Goal: Connect with others: Connect with other users

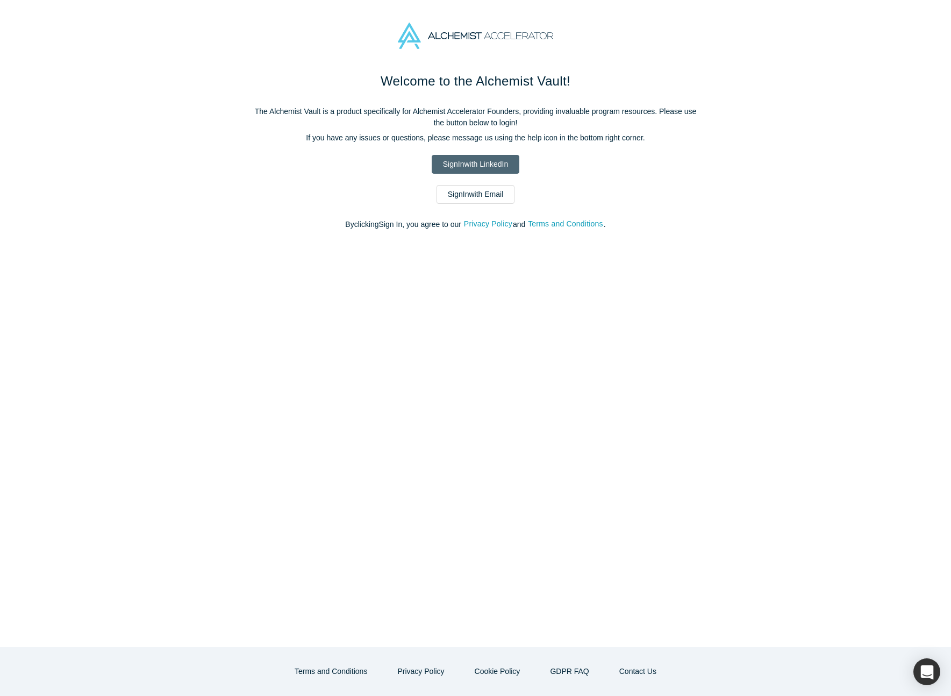
click at [466, 156] on link "Sign In with LinkedIn" at bounding box center [476, 164] width 88 height 19
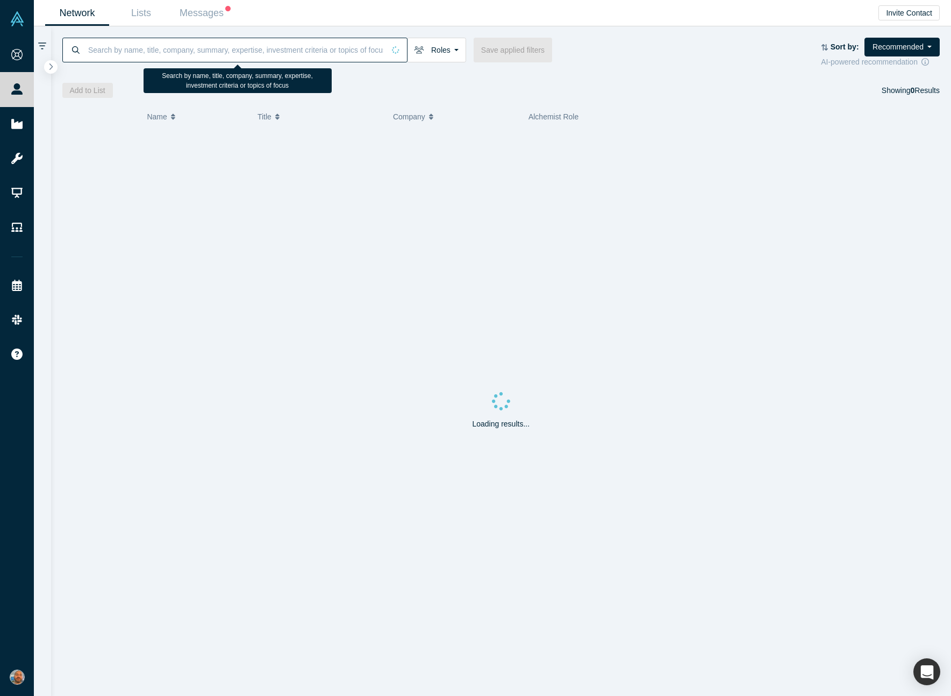
click at [137, 47] on input at bounding box center [235, 49] width 297 height 25
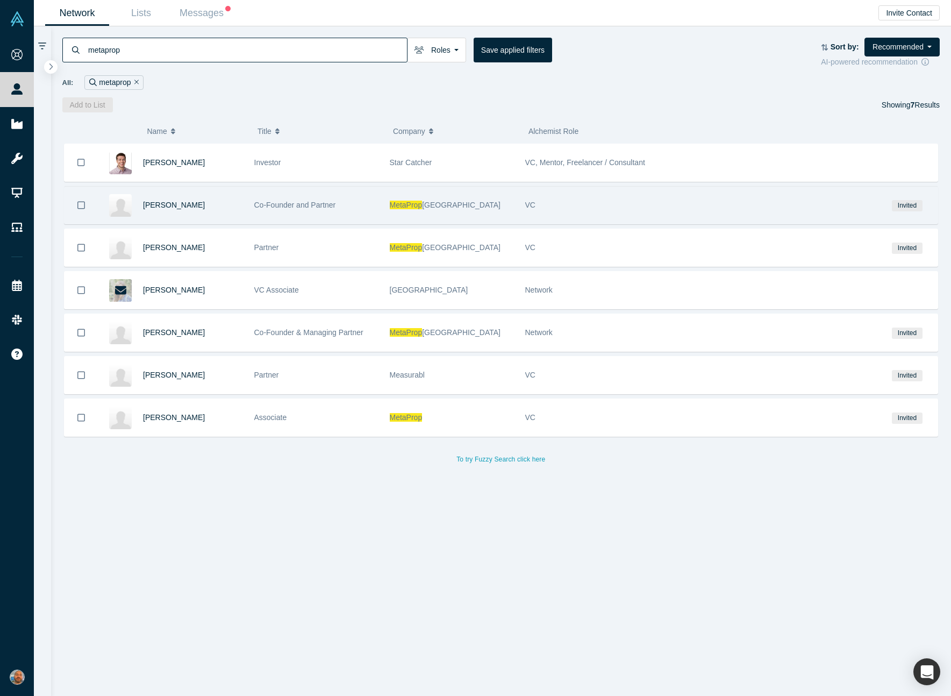
click at [495, 207] on div "MetaProp [GEOGRAPHIC_DATA]" at bounding box center [452, 205] width 124 height 37
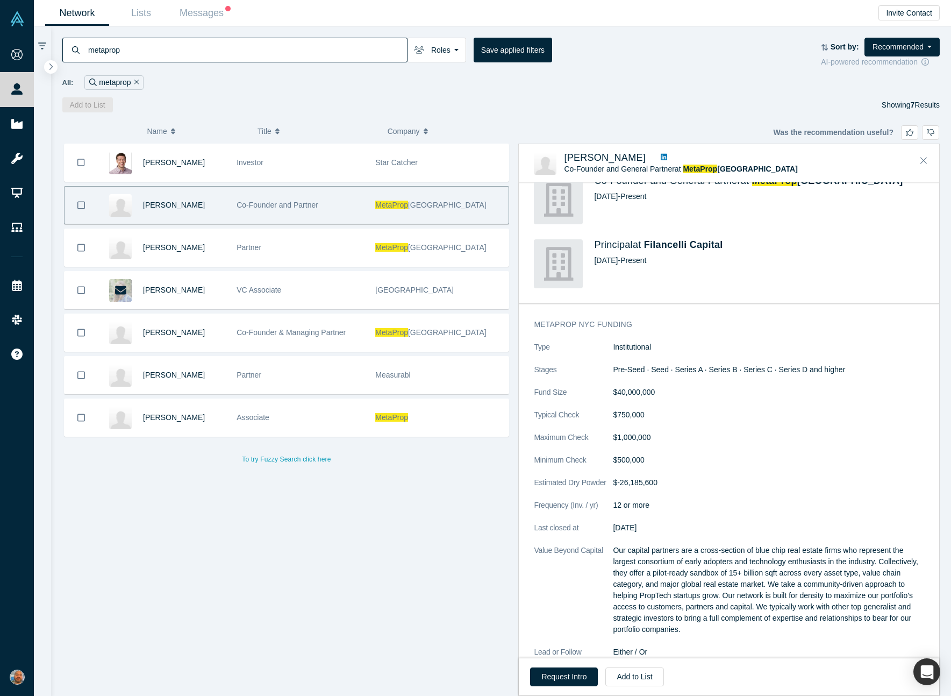
scroll to position [159, 0]
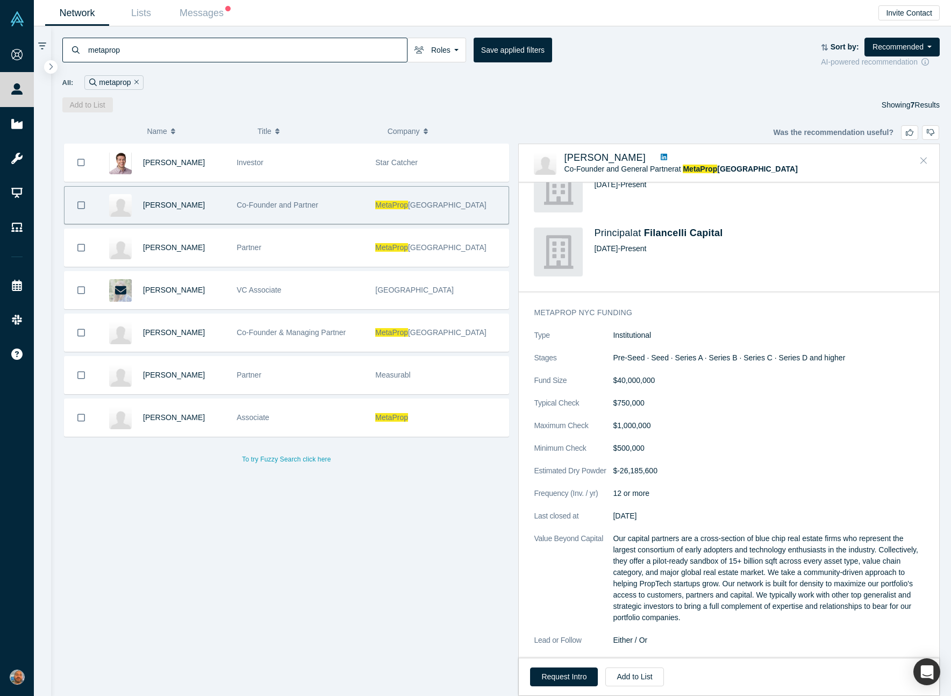
click at [925, 157] on icon "Close" at bounding box center [924, 160] width 6 height 10
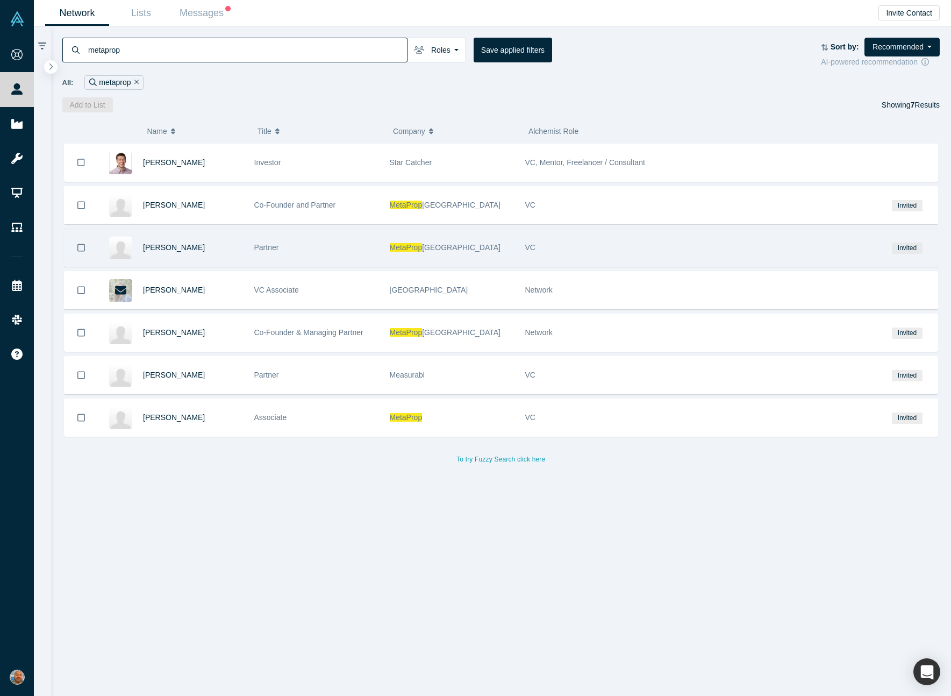
click at [751, 239] on div "VC" at bounding box center [698, 247] width 347 height 37
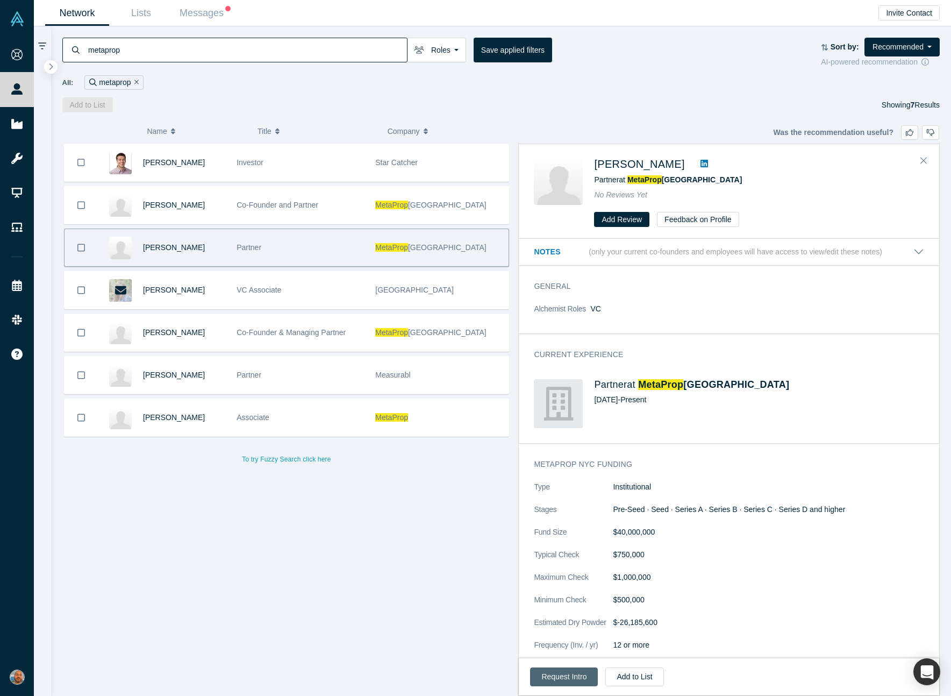
click at [567, 672] on button "Request Intro" at bounding box center [564, 676] width 68 height 19
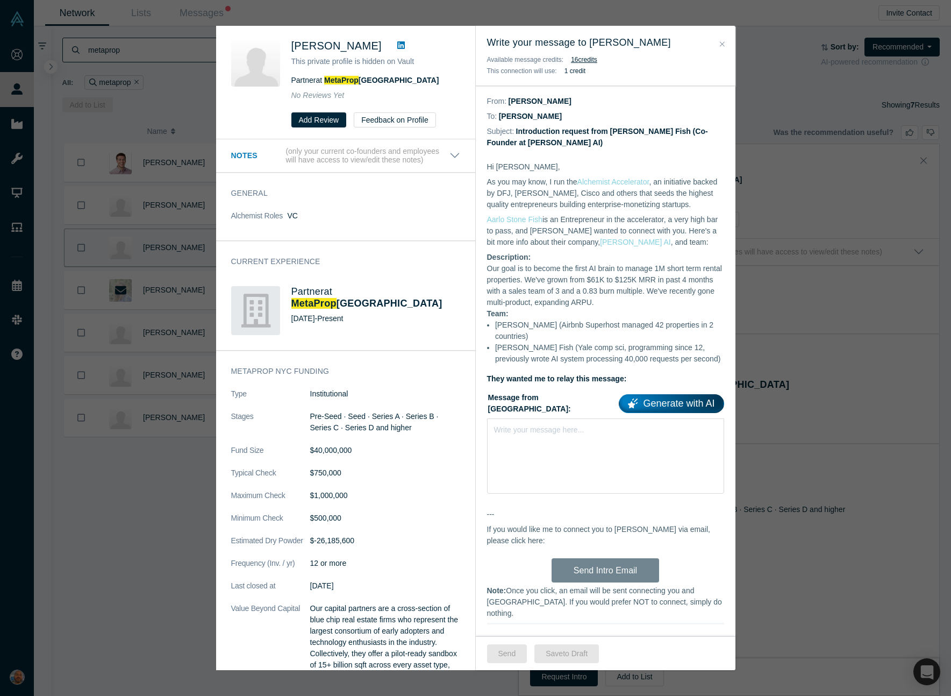
click at [366, 45] on span "[PERSON_NAME]" at bounding box center [336, 46] width 90 height 12
drag, startPoint x: 366, startPoint y: 45, endPoint x: 294, endPoint y: 47, distance: 71.5
click at [294, 47] on span "[PERSON_NAME]" at bounding box center [336, 46] width 90 height 12
copy span "[PERSON_NAME]"
click at [814, 459] on div "Was the recommendation useful? [PERSON_NAME] This private profile is hidden on …" at bounding box center [475, 348] width 951 height 696
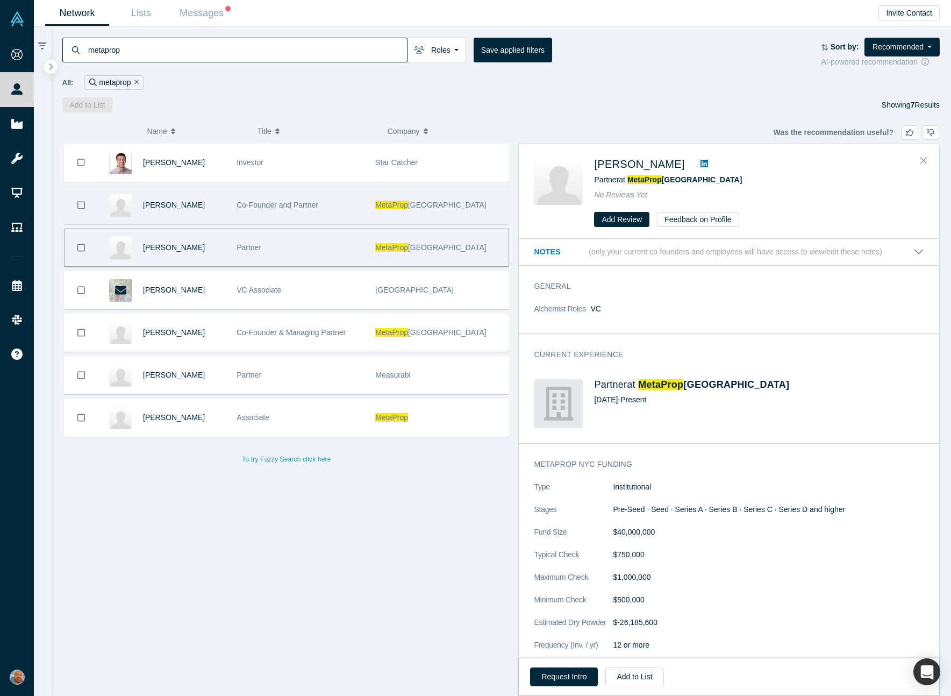
click at [324, 212] on div "Co-Founder and Partner" at bounding box center [300, 205] width 127 height 37
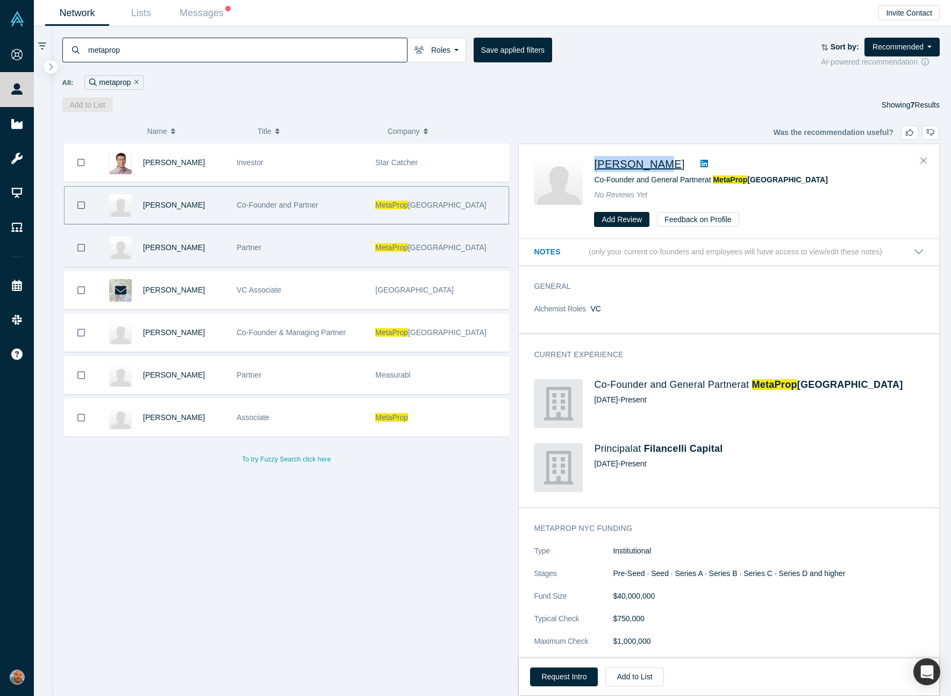
drag, startPoint x: 589, startPoint y: 162, endPoint x: 657, endPoint y: 163, distance: 67.8
click at [657, 163] on div "[PERSON_NAME] Co-Founder and General Partner at MetaProp NYC No Reviews Yet Add…" at bounding box center [731, 191] width 394 height 71
copy span "[PERSON_NAME]"
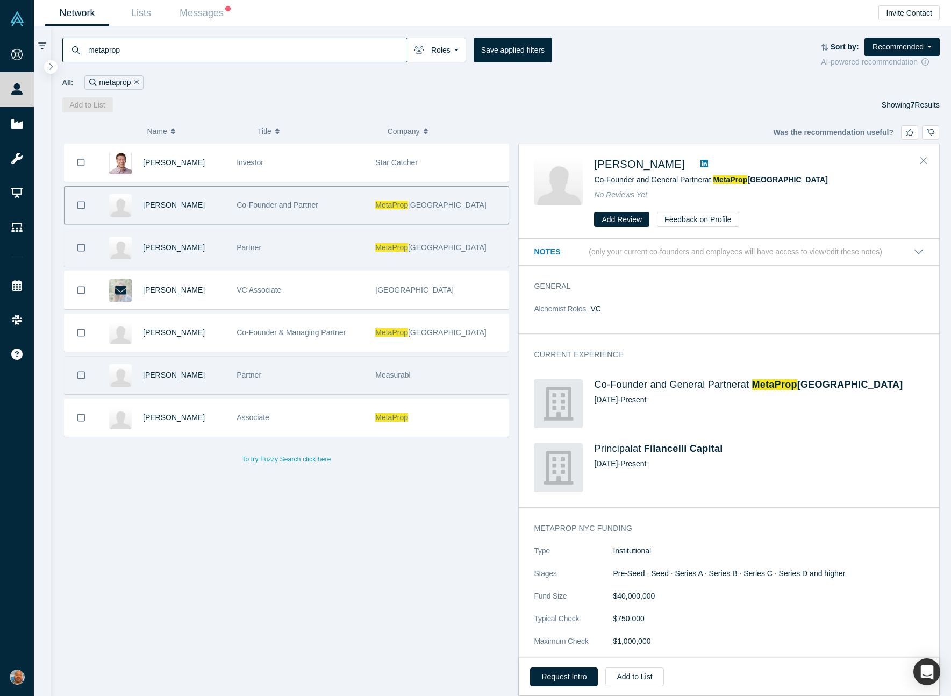
click at [276, 390] on div "Partner" at bounding box center [300, 375] width 127 height 37
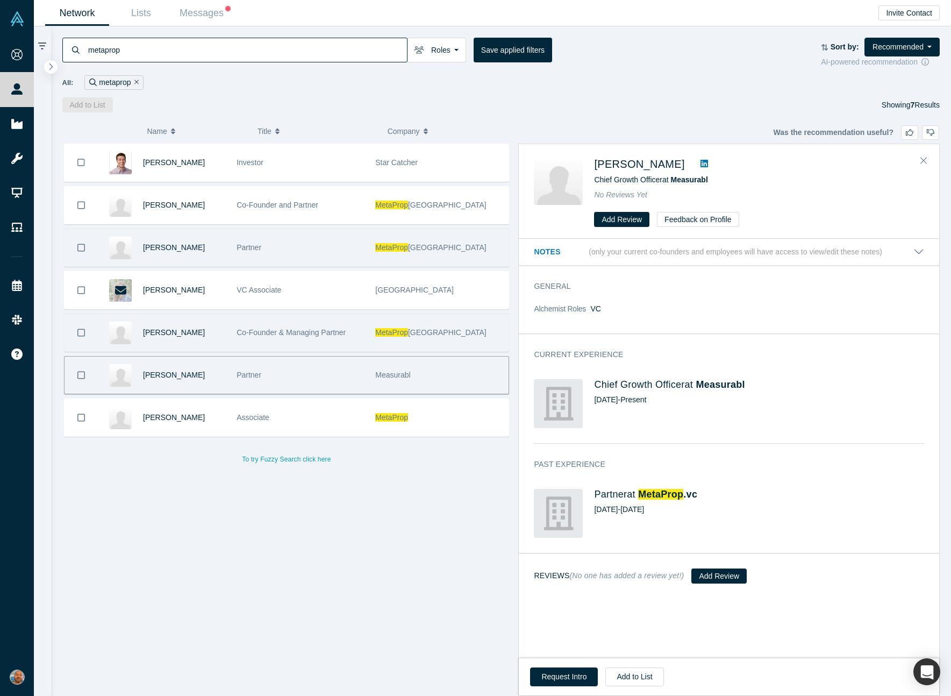
click at [286, 318] on div "Co-Founder & Managing Partner" at bounding box center [300, 332] width 127 height 37
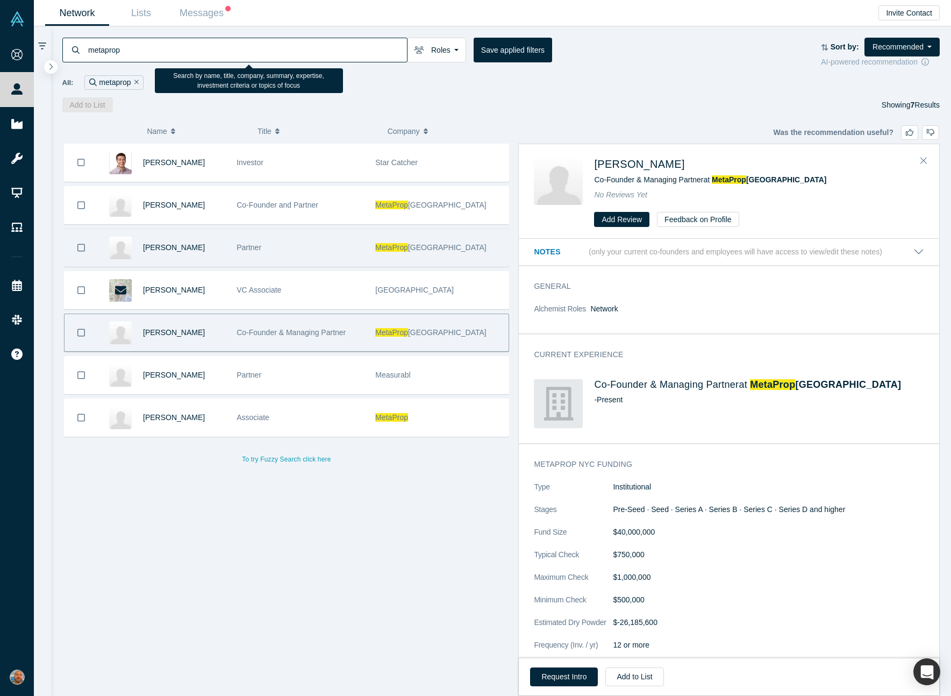
click at [216, 38] on input "metaprop" at bounding box center [247, 49] width 320 height 25
paste input "camber creek"
type input "camber creek"
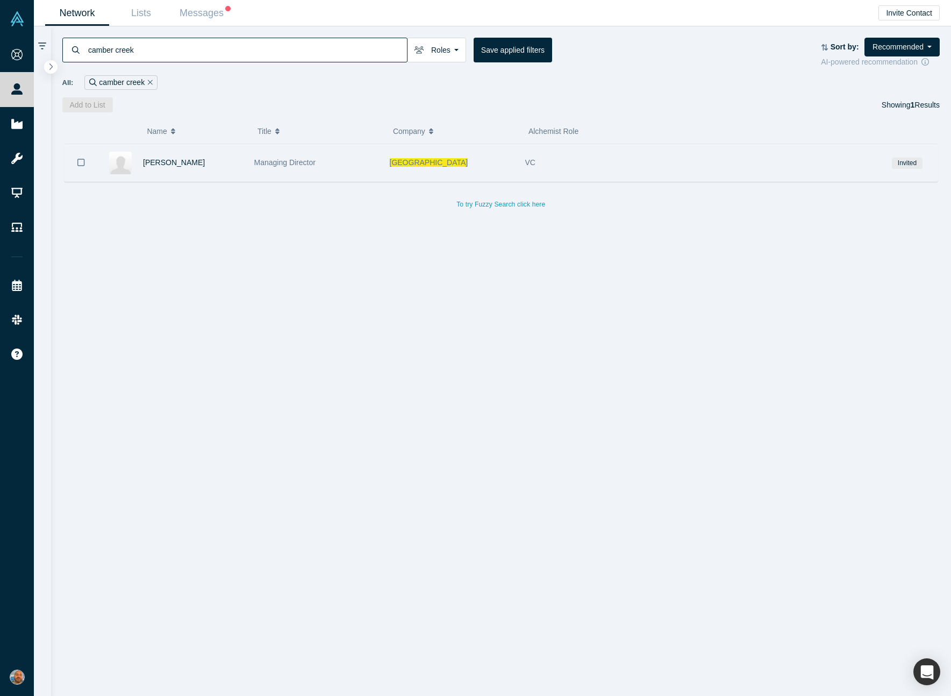
click at [340, 154] on div "Managing Director" at bounding box center [316, 162] width 124 height 37
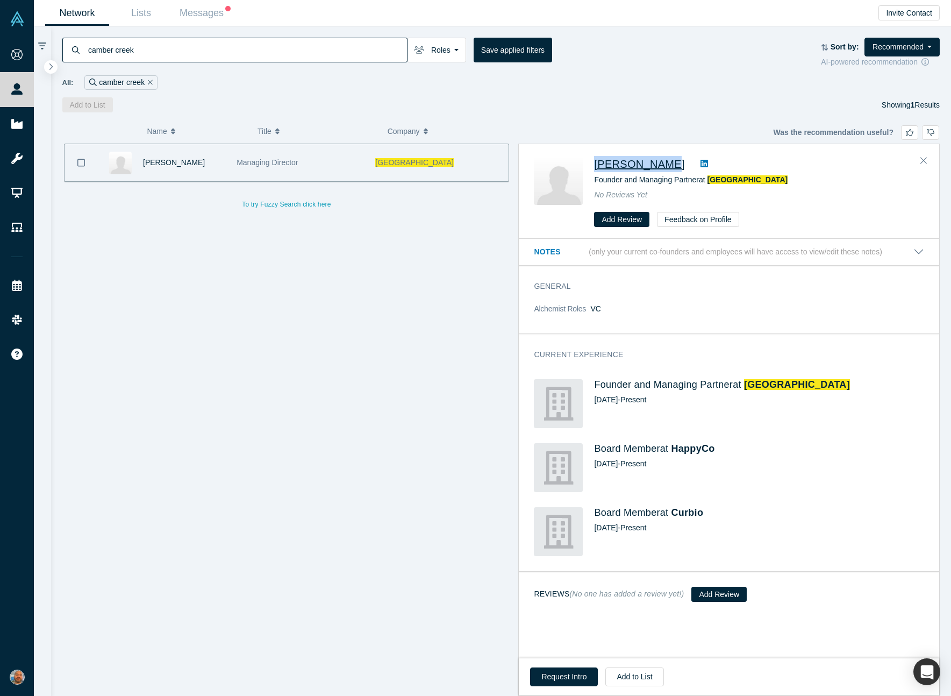
drag, startPoint x: 591, startPoint y: 160, endPoint x: 668, endPoint y: 168, distance: 77.4
click at [668, 168] on div "[PERSON_NAME] Founder and Managing Partner at [GEOGRAPHIC_DATA] No Reviews Yet …" at bounding box center [731, 191] width 394 height 71
copy span "[PERSON_NAME]"
click at [563, 680] on button "Request Intro" at bounding box center [564, 676] width 68 height 19
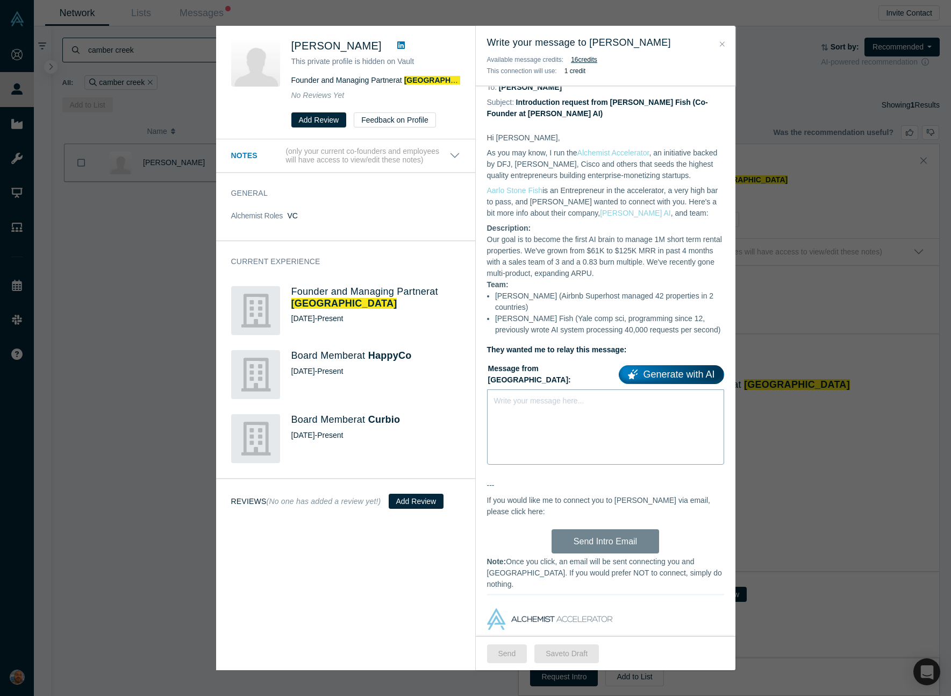
scroll to position [32, 0]
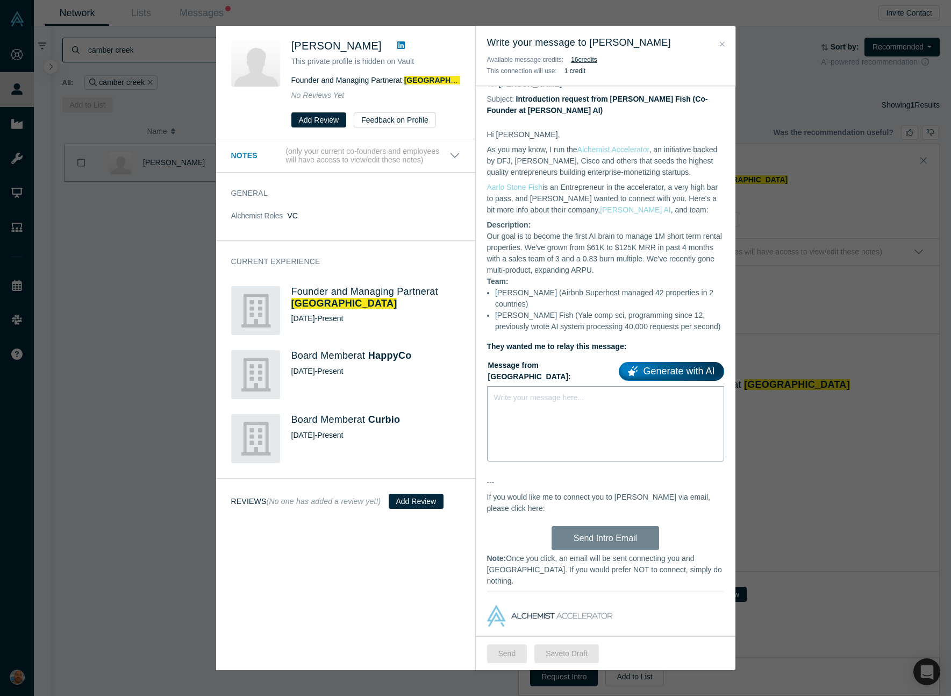
click at [589, 429] on div "Write your message here..." at bounding box center [605, 423] width 237 height 75
click at [397, 49] on icon at bounding box center [401, 45] width 8 height 8
click at [493, 239] on dd "Our goal is to become the first AI brain to manage 1M short term rental propert…" at bounding box center [605, 253] width 237 height 45
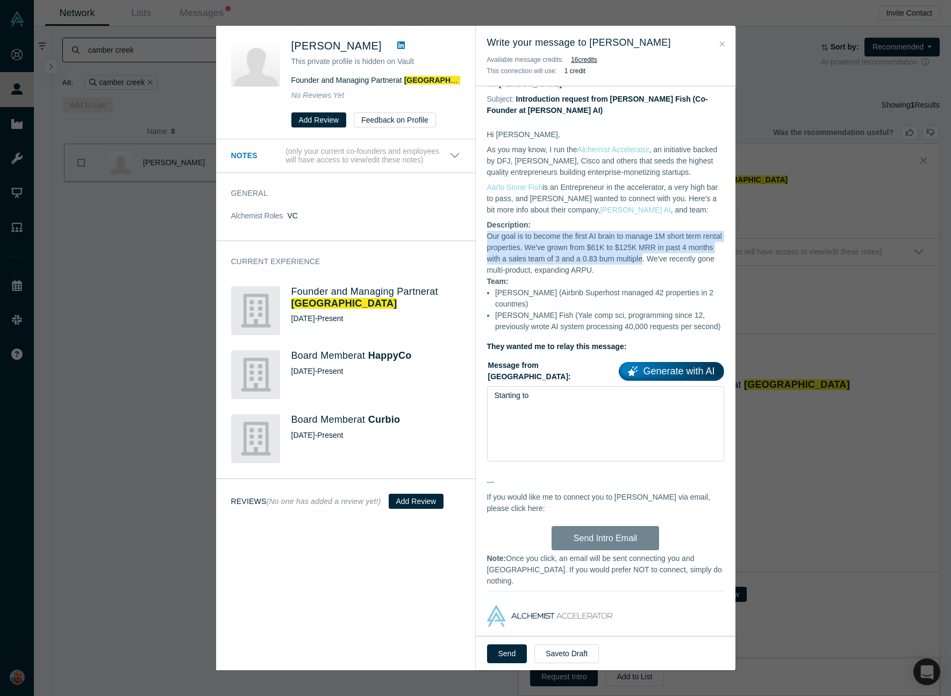
drag, startPoint x: 493, startPoint y: 239, endPoint x: 645, endPoint y: 264, distance: 154.2
click at [645, 264] on dd "Our goal is to become the first AI brain to manage 1M short term rental propert…" at bounding box center [605, 253] width 237 height 45
copy dd "Our goal is to become the first AI brain to manage 1M short term rental propert…"
click at [535, 297] on li "[PERSON_NAME] (Airbnb Superhost managed 42 properties in 2 countries)" at bounding box center [609, 298] width 229 height 23
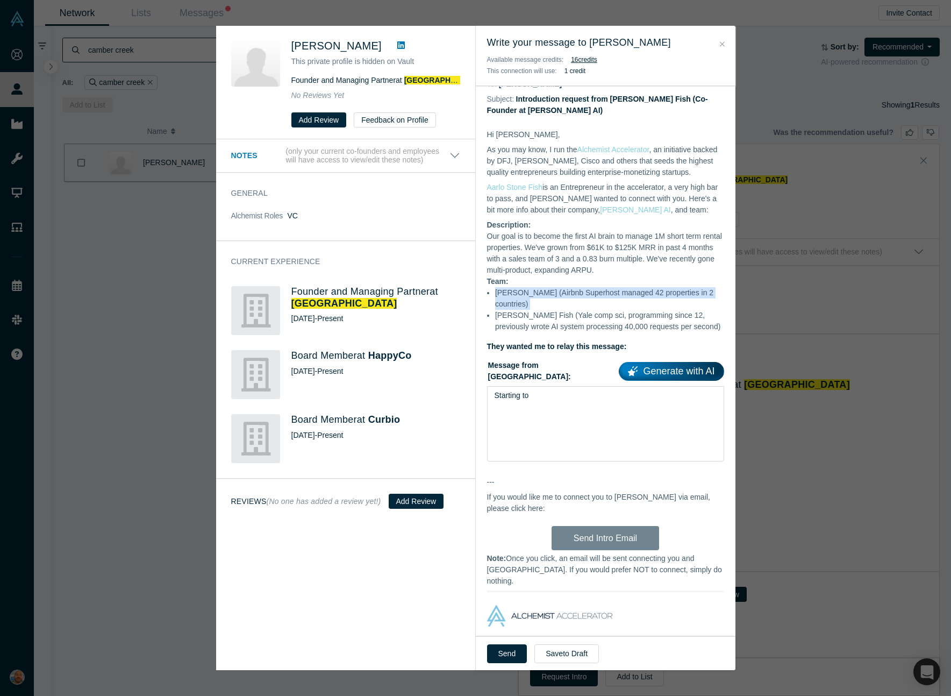
click at [535, 297] on li "[PERSON_NAME] (Airbnb Superhost managed 42 properties in 2 countries)" at bounding box center [609, 298] width 229 height 23
copy ul "[PERSON_NAME] (Airbnb Superhost managed 42 properties in 2 countries)"
click at [567, 317] on li "[PERSON_NAME] Fish (Yale comp sci, programming since 12, previously wrote AI sy…" at bounding box center [609, 321] width 229 height 23
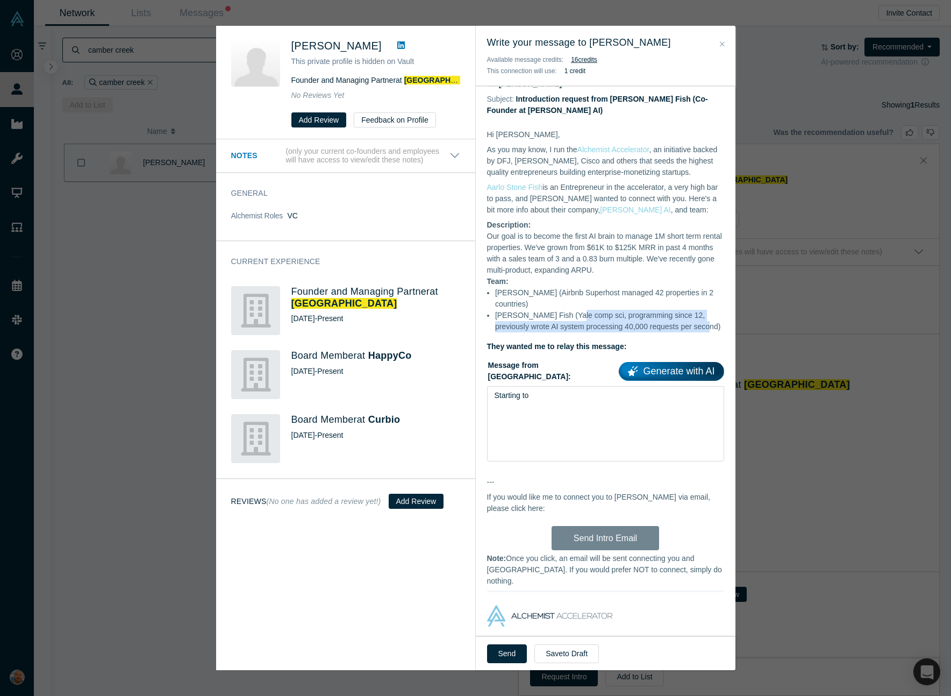
drag, startPoint x: 567, startPoint y: 317, endPoint x: 664, endPoint y: 328, distance: 97.3
click at [664, 328] on li "[PERSON_NAME] Fish (Yale comp sci, programming since 12, previously wrote AI sy…" at bounding box center [609, 321] width 229 height 23
copy li "comp sci, programming since 12, previously wrote AI system processing 40,000 re…"
click at [576, 244] on dd "Our goal is to become the first AI brain to manage 1M short term rental propert…" at bounding box center [605, 253] width 237 height 45
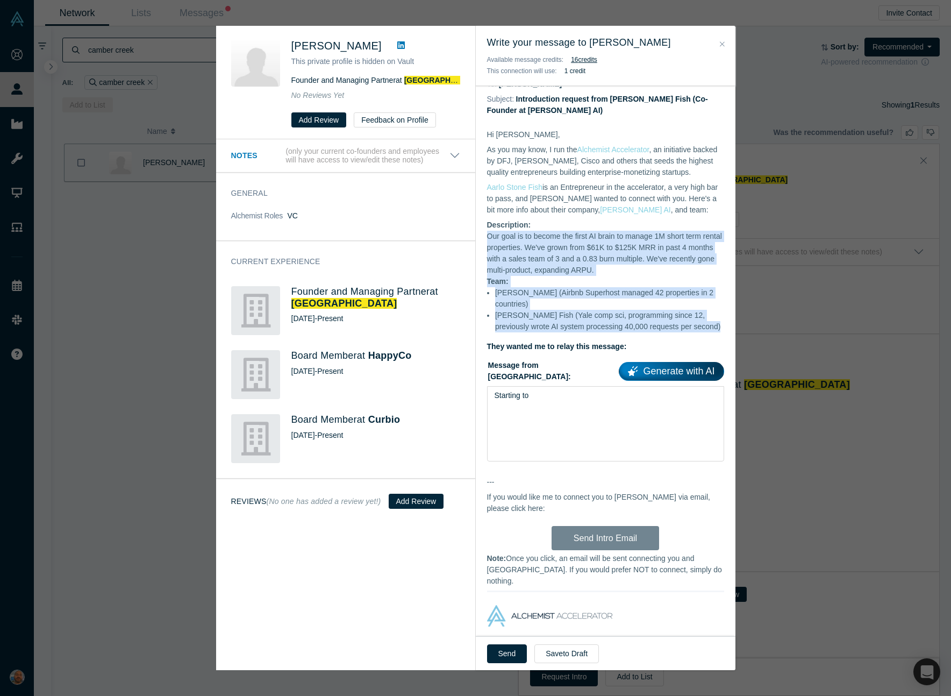
drag, startPoint x: 576, startPoint y: 244, endPoint x: 577, endPoint y: 328, distance: 83.9
click at [577, 328] on div "Hi [PERSON_NAME], As you may know, I run the Alchemist Accelerator , an initiat…" at bounding box center [605, 240] width 237 height 223
copy div "Our goal is to become the first AI brain to manage 1M short term rental propert…"
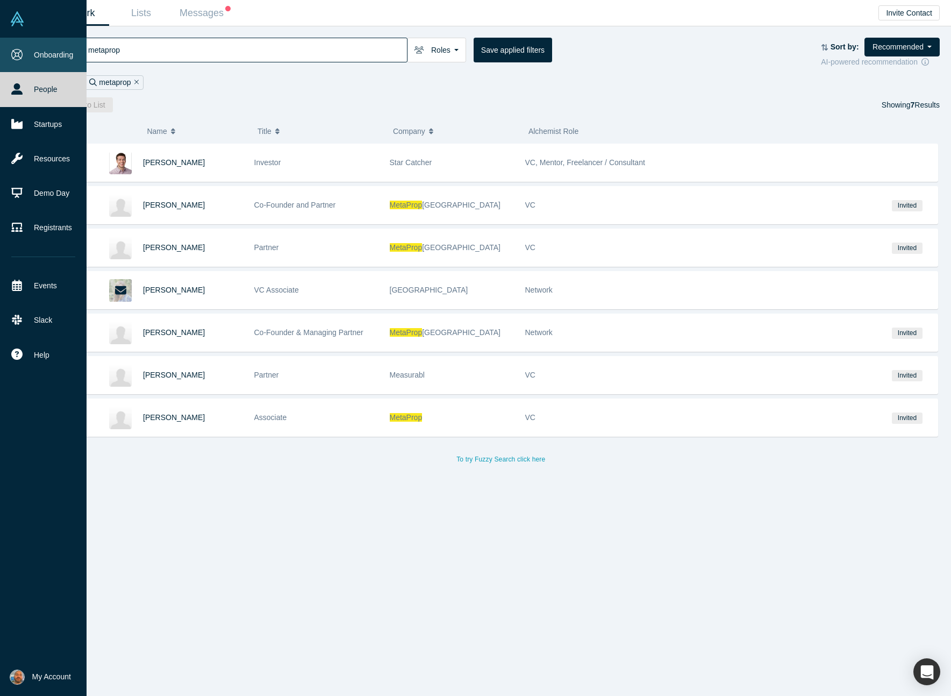
click at [17, 50] on icon at bounding box center [16, 54] width 11 height 11
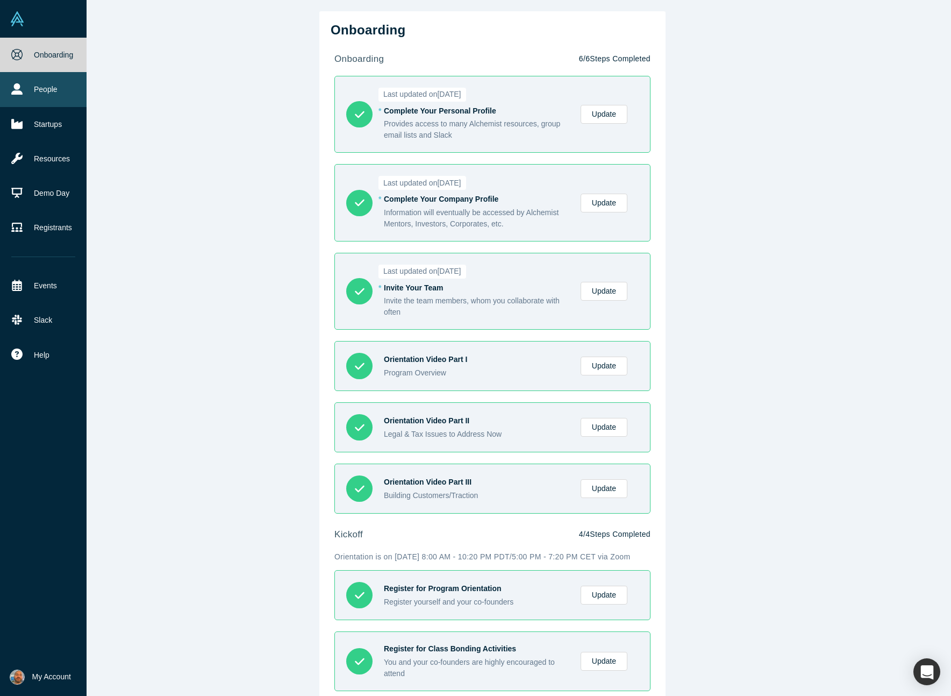
click at [27, 98] on link "People" at bounding box center [43, 89] width 87 height 34
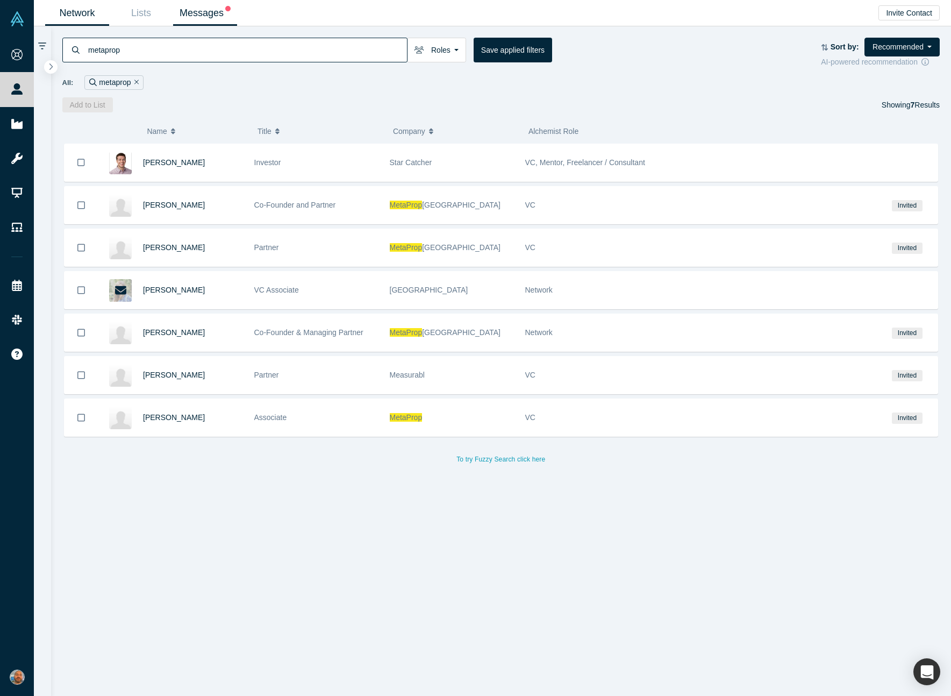
click at [214, 15] on link "Messages" at bounding box center [205, 13] width 64 height 25
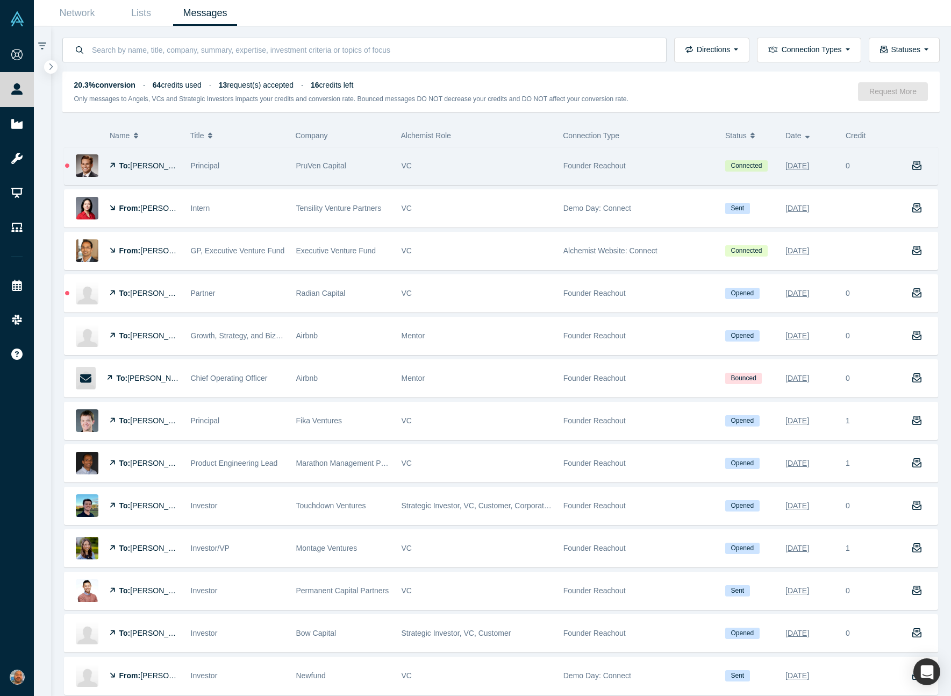
click at [362, 163] on div "PruVen Capital" at bounding box center [343, 165] width 94 height 37
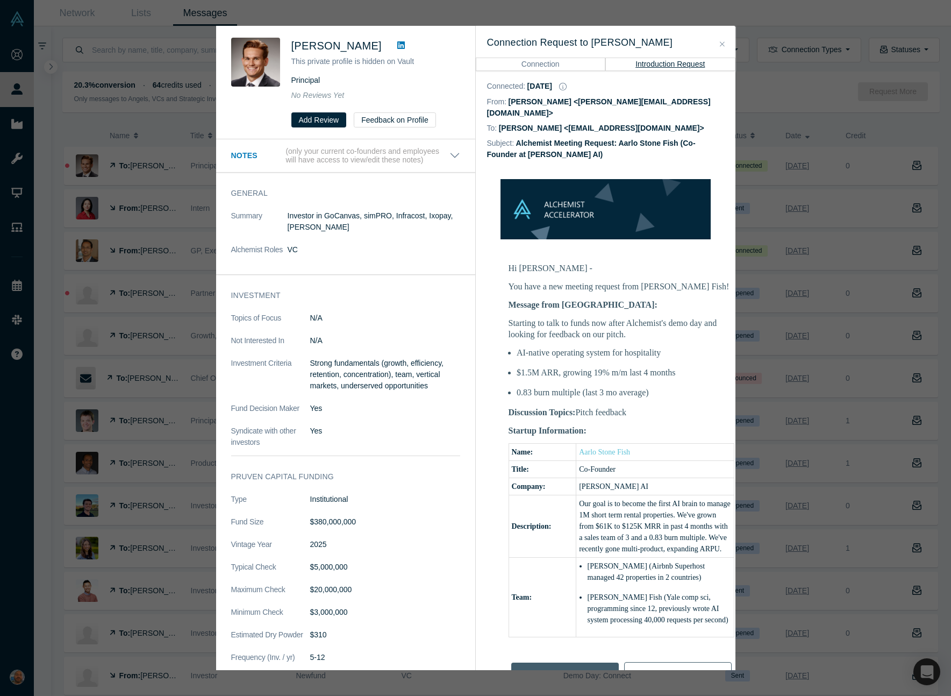
click at [513, 124] on dd "Jared Moberg <jmoberg@pruvencap.com>" at bounding box center [601, 128] width 205 height 9
drag, startPoint x: 513, startPoint y: 120, endPoint x: 664, endPoint y: 121, distance: 151.1
click at [664, 121] on div "To: Jared Moberg <jmoberg@pruvencap.com>" at bounding box center [605, 128] width 237 height 15
copy dd "Jared Moberg <jmoberg@pruvencap.com>"
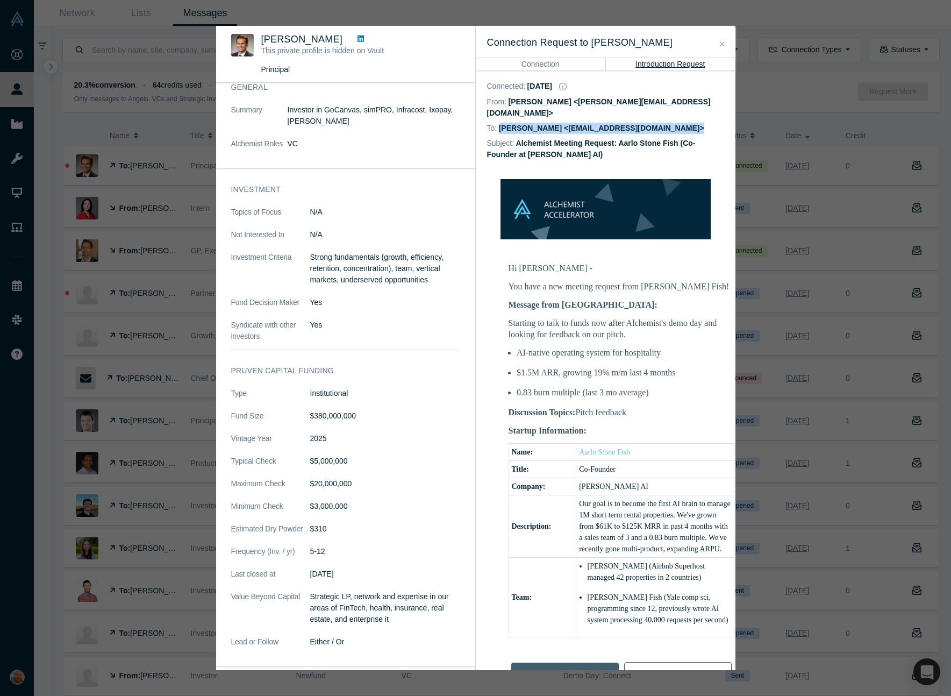
scroll to position [54, 0]
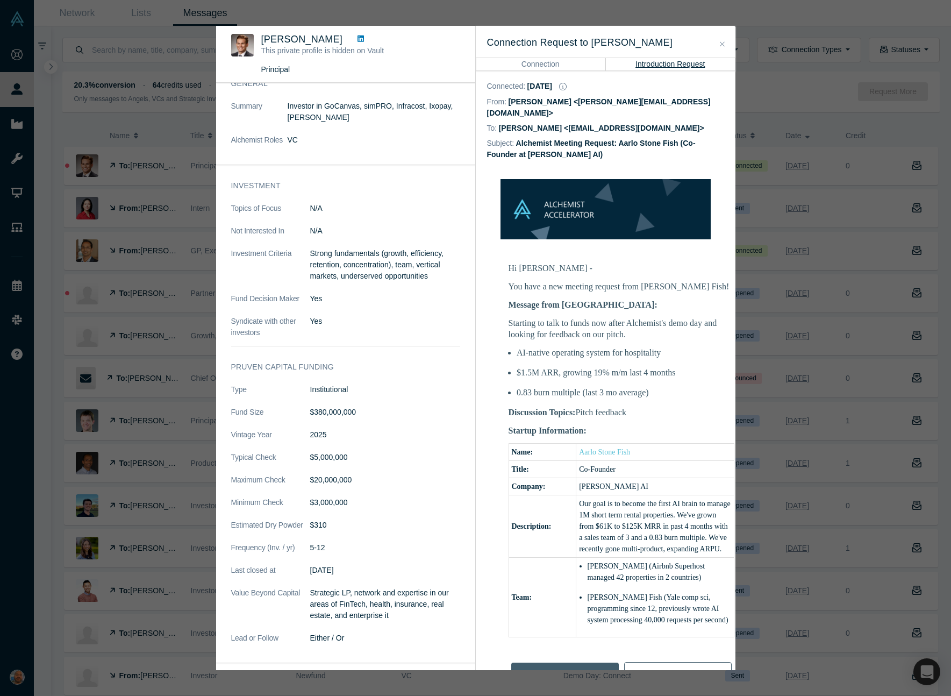
click at [356, 346] on div "Investment Topics of Focus N/A Not Interested In N/A Investment Criteria Strong…" at bounding box center [345, 263] width 259 height 181
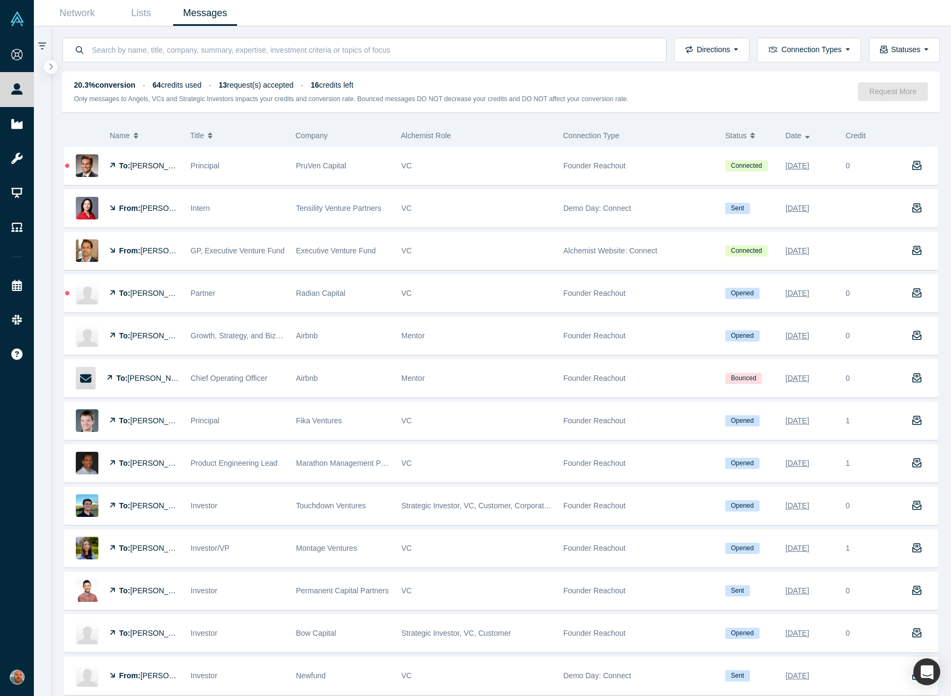
click at [92, 25] on ul "Network Lists Messages" at bounding box center [141, 13] width 192 height 26
click at [90, 21] on link "Network" at bounding box center [77, 13] width 64 height 25
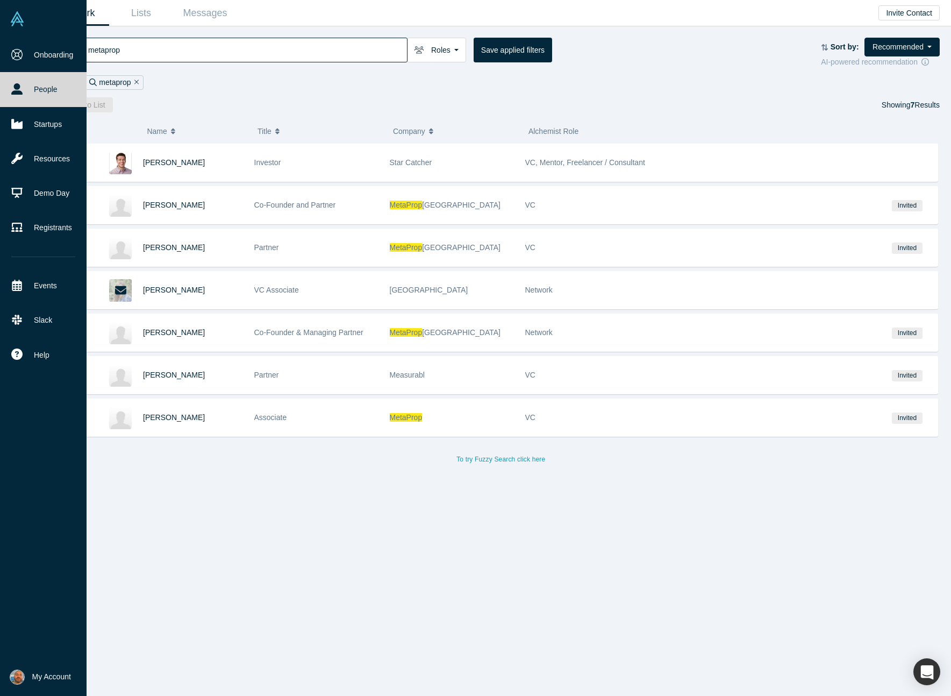
click at [15, 91] on icon at bounding box center [16, 88] width 11 height 11
